Goal: Find specific page/section: Find specific page/section

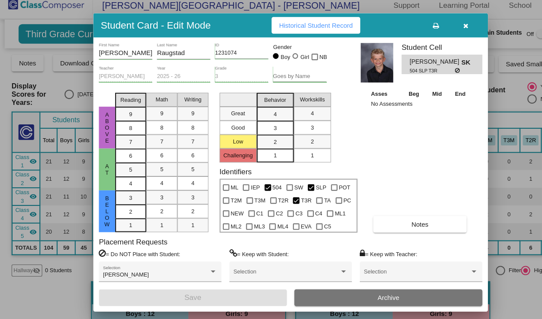
scroll to position [225, 0]
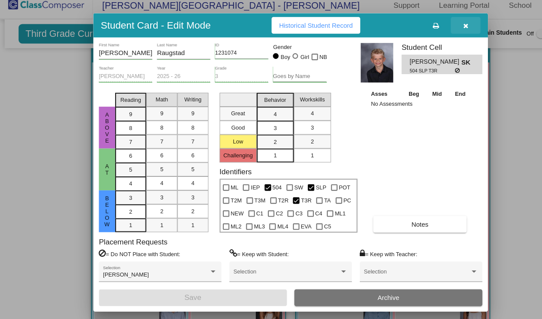
click at [438, 32] on button "button" at bounding box center [435, 32] width 28 height 16
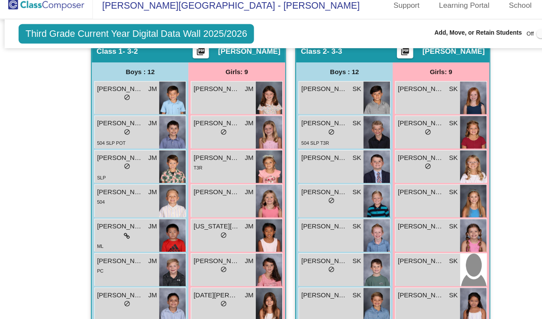
click at [37, 15] on img at bounding box center [43, 13] width 87 height 26
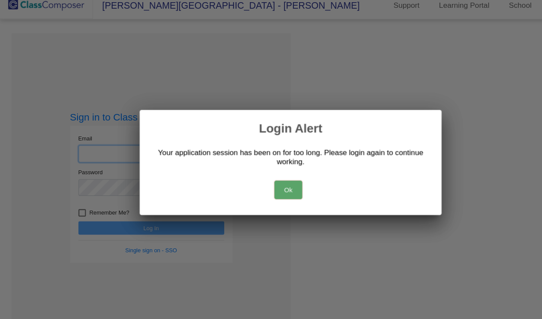
type input "[EMAIL_ADDRESS][DOMAIN_NAME]"
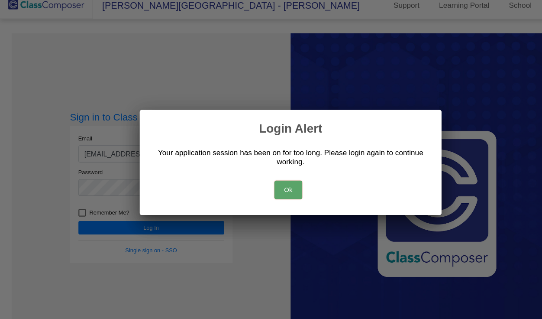
click at [280, 180] on button "Ok" at bounding box center [269, 184] width 26 height 17
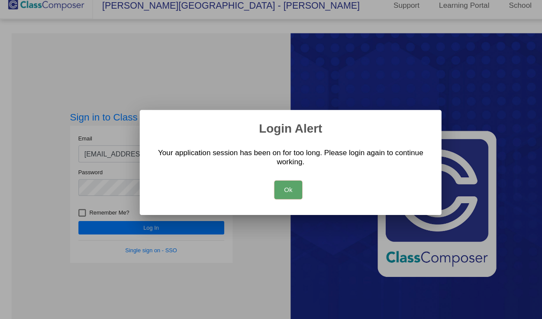
click at [169, 221] on div at bounding box center [271, 159] width 542 height 319
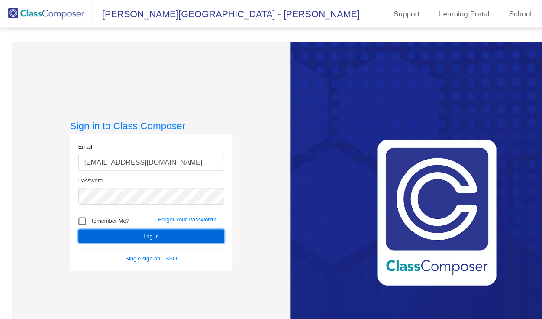
click at [173, 220] on button "Log In" at bounding box center [141, 220] width 136 height 13
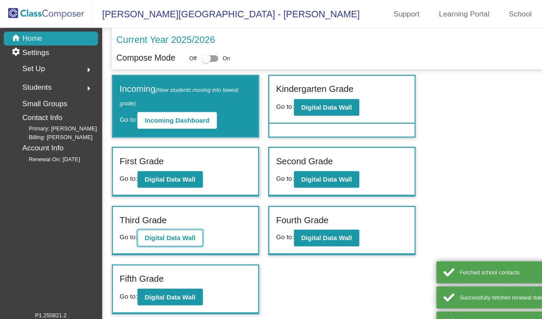
click at [172, 226] on button "Digital Data Wall" at bounding box center [158, 222] width 61 height 16
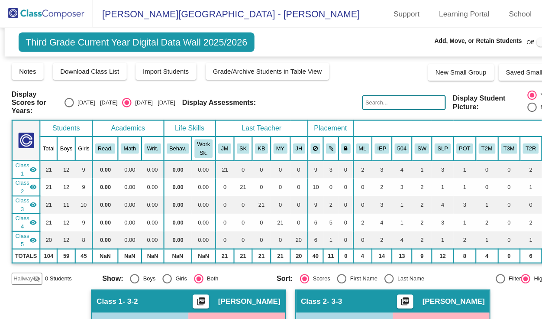
click at [464, 87] on div "Display Student Picture: Yes No" at bounding box center [476, 95] width 109 height 23
click at [378, 101] on input "text" at bounding box center [377, 96] width 78 height 14
type input "theo all"
click at [369, 105] on div "Display Scores for Years: [DATE] - [DATE] [DATE] - [DATE] Display Assessments: …" at bounding box center [271, 95] width 521 height 23
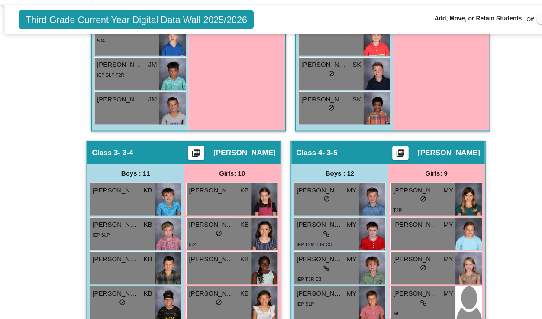
scroll to position [555, 0]
